Goal: Check status: Check status

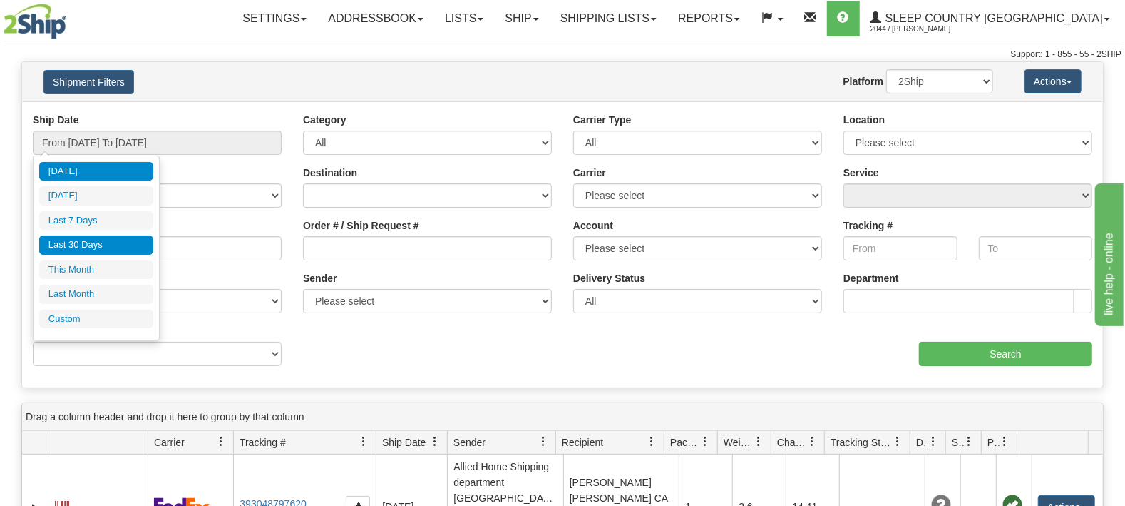
click at [109, 245] on li "Last 30 Days" at bounding box center [96, 244] width 114 height 19
type input "From [DATE] To [DATE]"
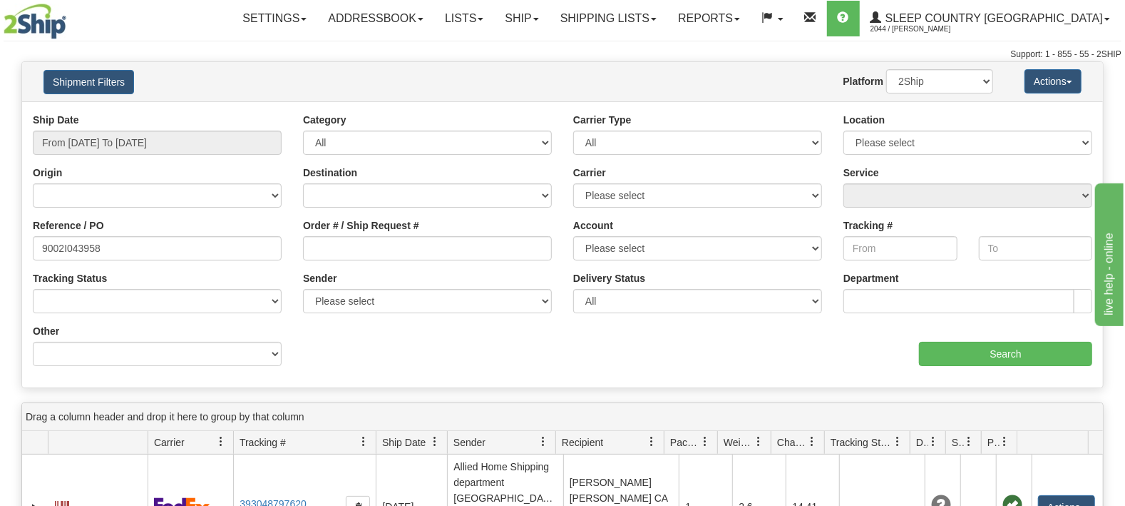
click at [940, 337] on div "aaa Search" at bounding box center [833, 345] width 541 height 42
click at [935, 352] on input "Search" at bounding box center [1005, 354] width 173 height 24
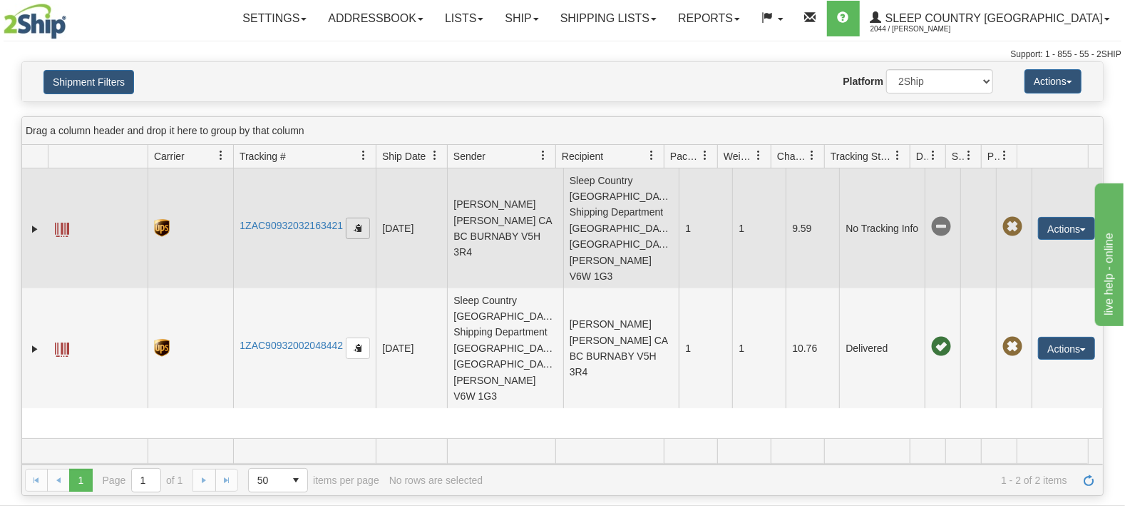
click at [362, 223] on span "button" at bounding box center [358, 227] width 9 height 9
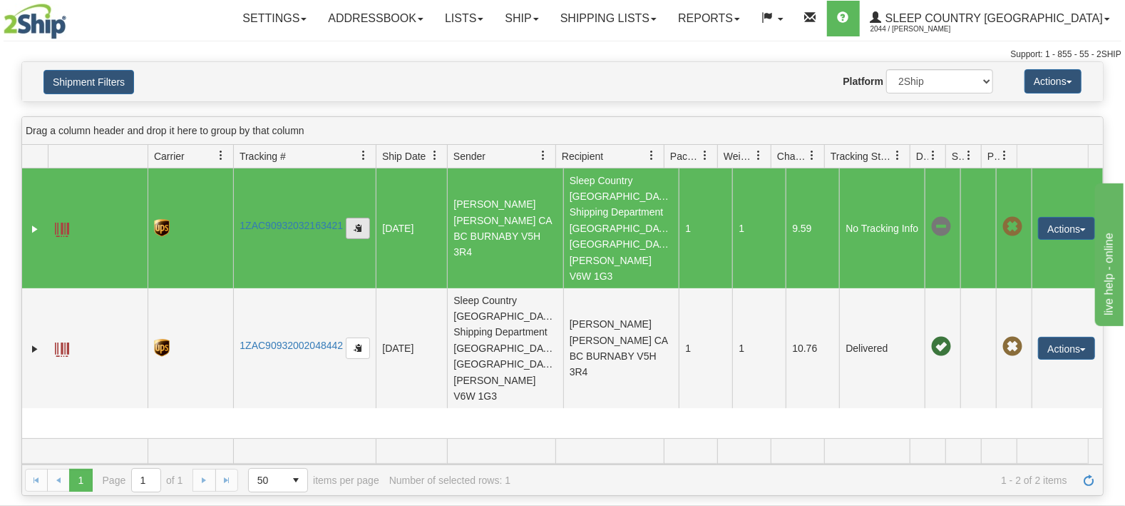
click at [362, 223] on span "button" at bounding box center [358, 227] width 9 height 9
click at [292, 220] on link "1ZAC90932032163421" at bounding box center [291, 225] width 103 height 11
click at [1052, 217] on button "Actions" at bounding box center [1066, 228] width 57 height 23
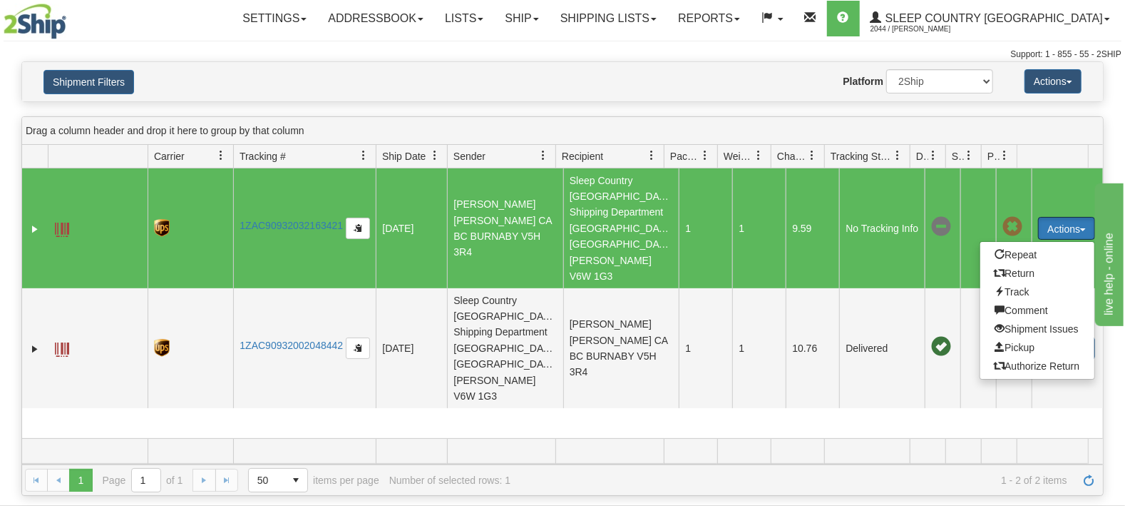
click at [79, 205] on td at bounding box center [98, 228] width 100 height 120
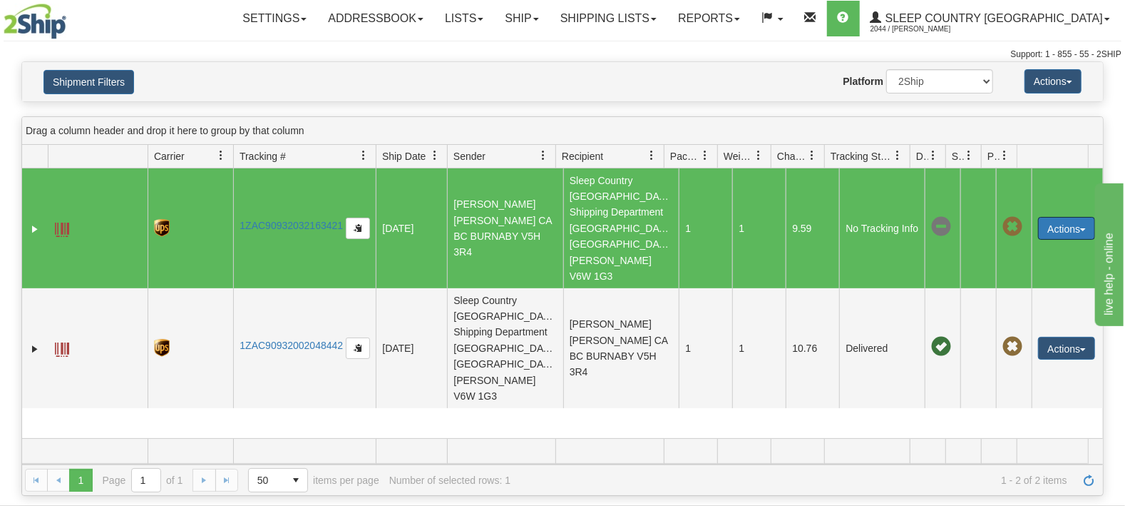
click at [48, 204] on td at bounding box center [98, 228] width 100 height 120
click at [38, 222] on link "Expand" at bounding box center [35, 229] width 14 height 14
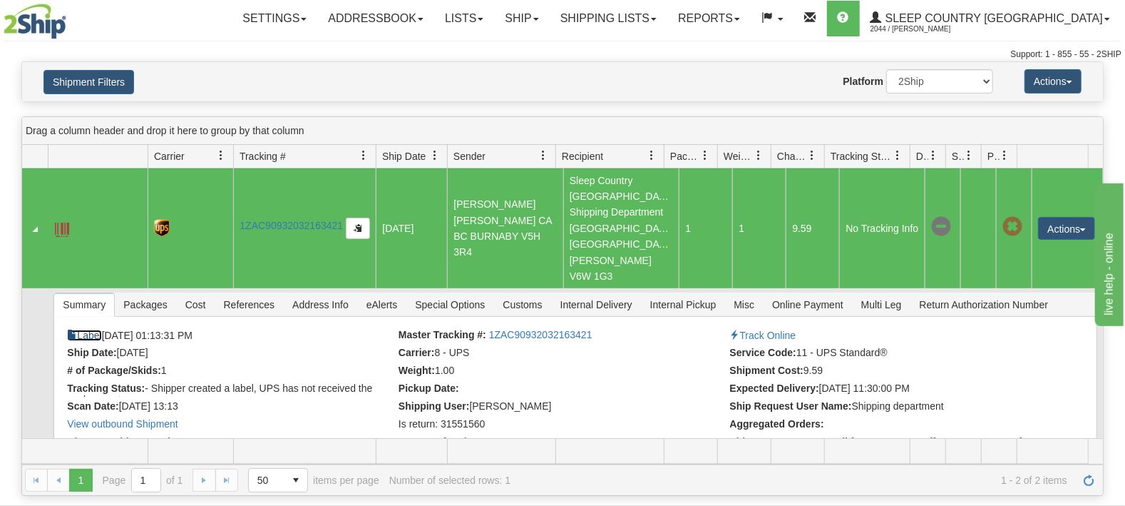
click at [100, 329] on link "Label" at bounding box center [84, 334] width 34 height 11
click at [109, 82] on button "Shipment Filters" at bounding box center [88, 82] width 91 height 24
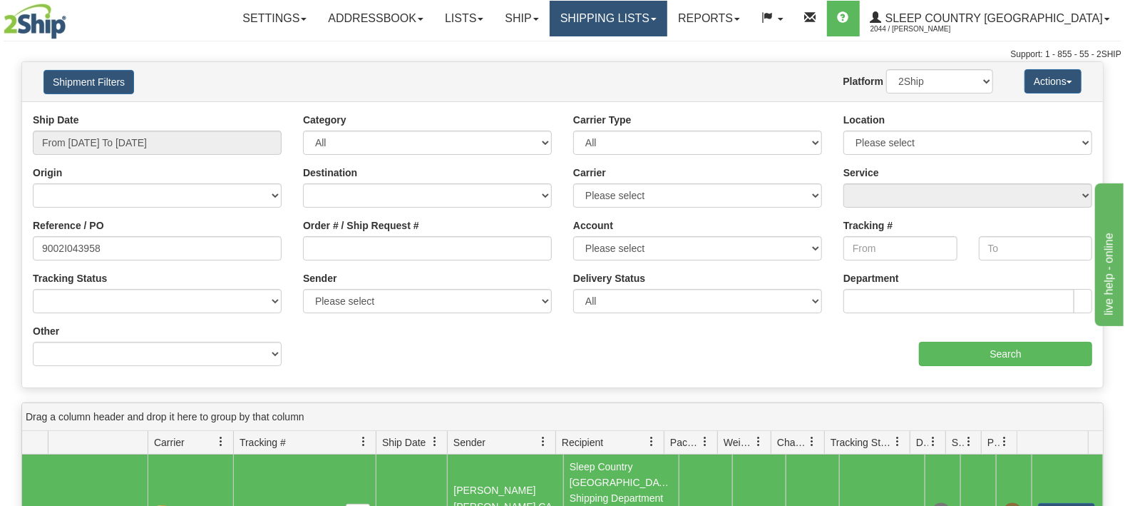
click at [667, 26] on link "Shipping lists" at bounding box center [609, 19] width 118 height 36
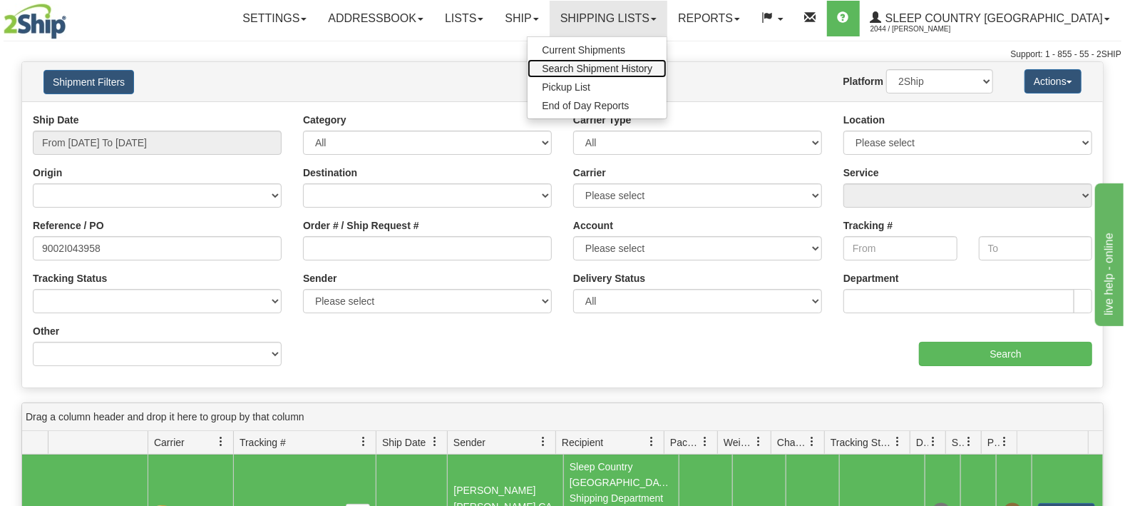
click at [652, 66] on span "Search Shipment History" at bounding box center [597, 68] width 111 height 11
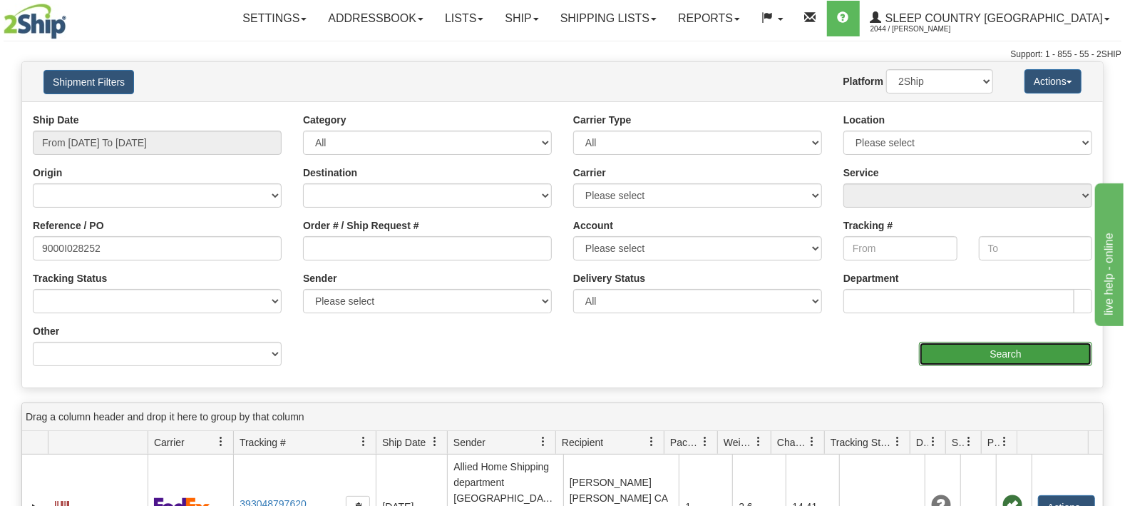
click at [930, 354] on input "Search" at bounding box center [1005, 354] width 173 height 24
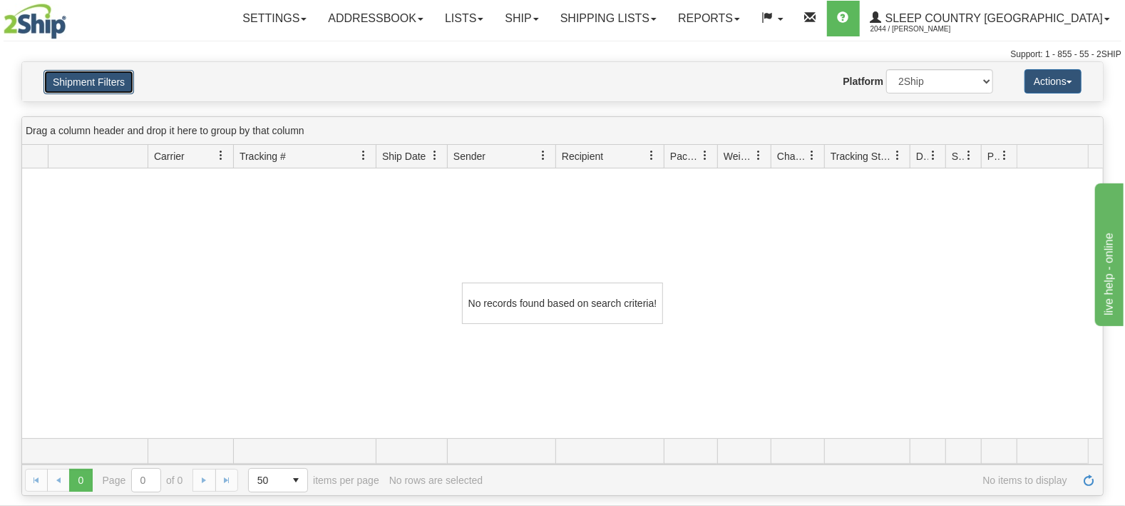
click at [117, 87] on button "Shipment Filters" at bounding box center [88, 82] width 91 height 24
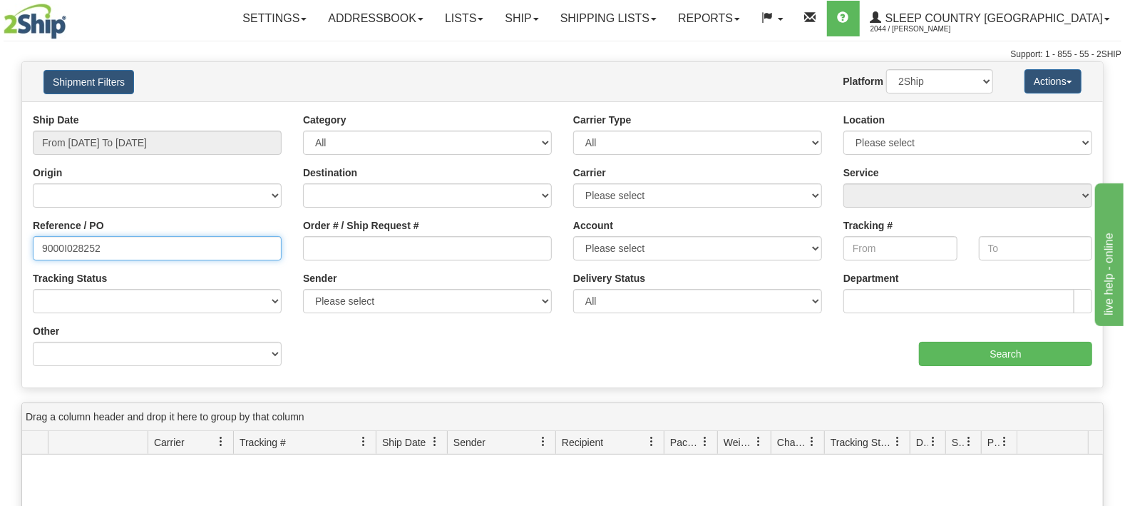
drag, startPoint x: 130, startPoint y: 251, endPoint x: 95, endPoint y: 250, distance: 34.9
click at [117, 250] on input "9000I028252" at bounding box center [157, 248] width 249 height 24
click at [45, 244] on input "9000I028252" at bounding box center [157, 248] width 249 height 24
drag, startPoint x: 140, startPoint y: 243, endPoint x: 0, endPoint y: 246, distance: 139.8
click at [33, 246] on input "9000I028252" at bounding box center [157, 248] width 249 height 24
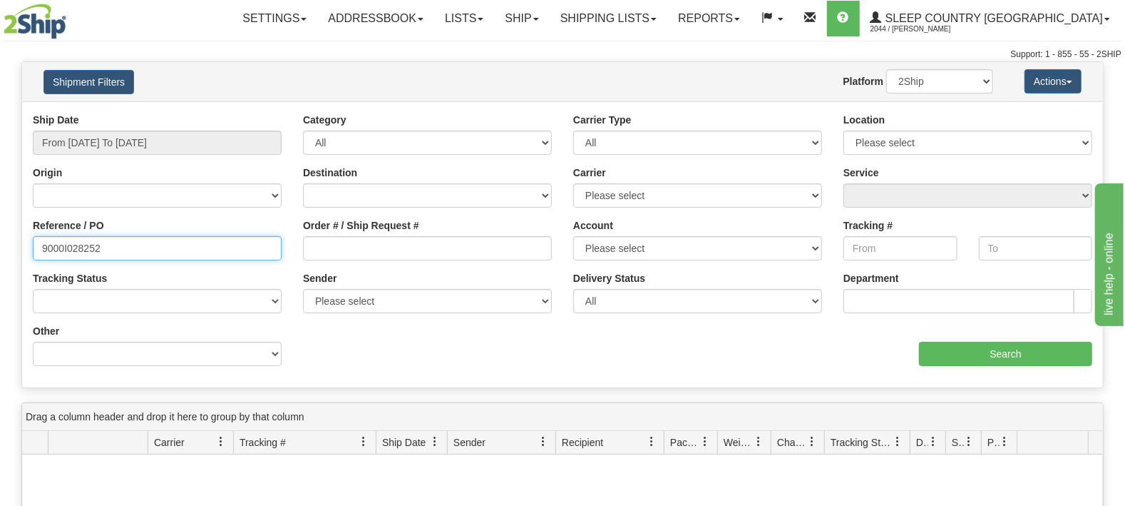
paste input "53419"
type input "9000I053419"
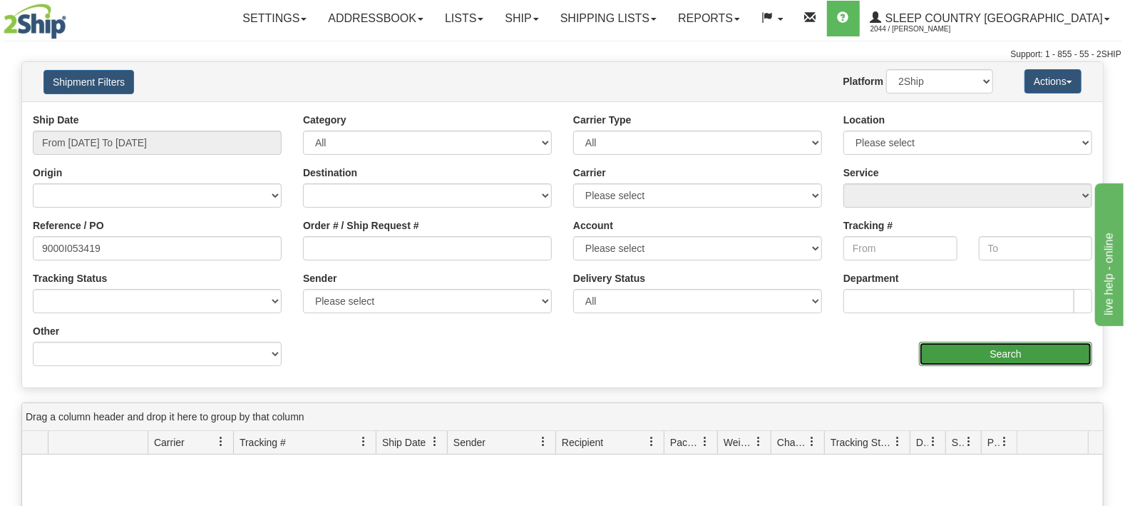
click at [995, 355] on input "Search" at bounding box center [1005, 354] width 173 height 24
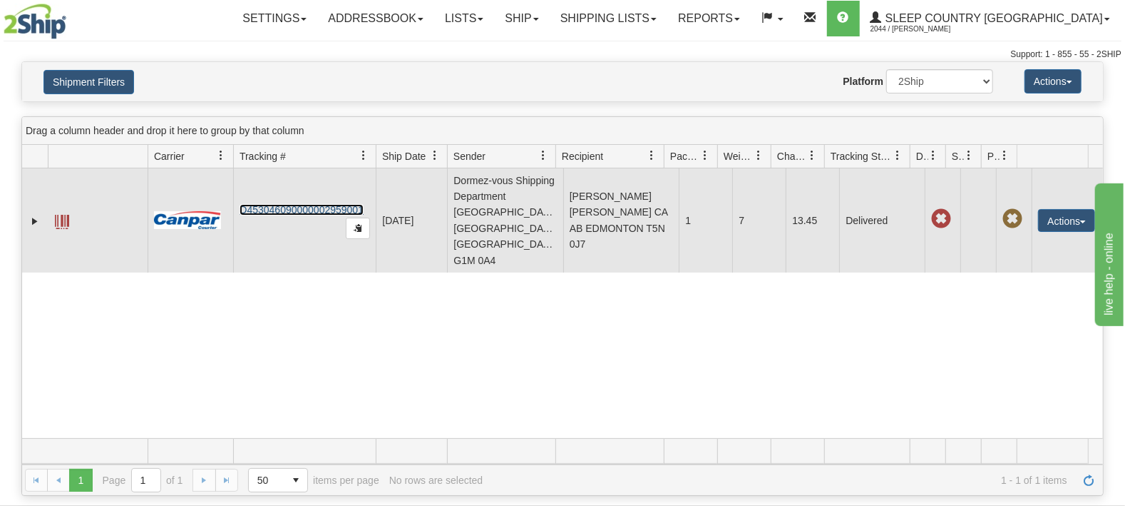
click at [317, 204] on link "D453046090000002959001" at bounding box center [302, 209] width 124 height 11
